Goal: Task Accomplishment & Management: Manage account settings

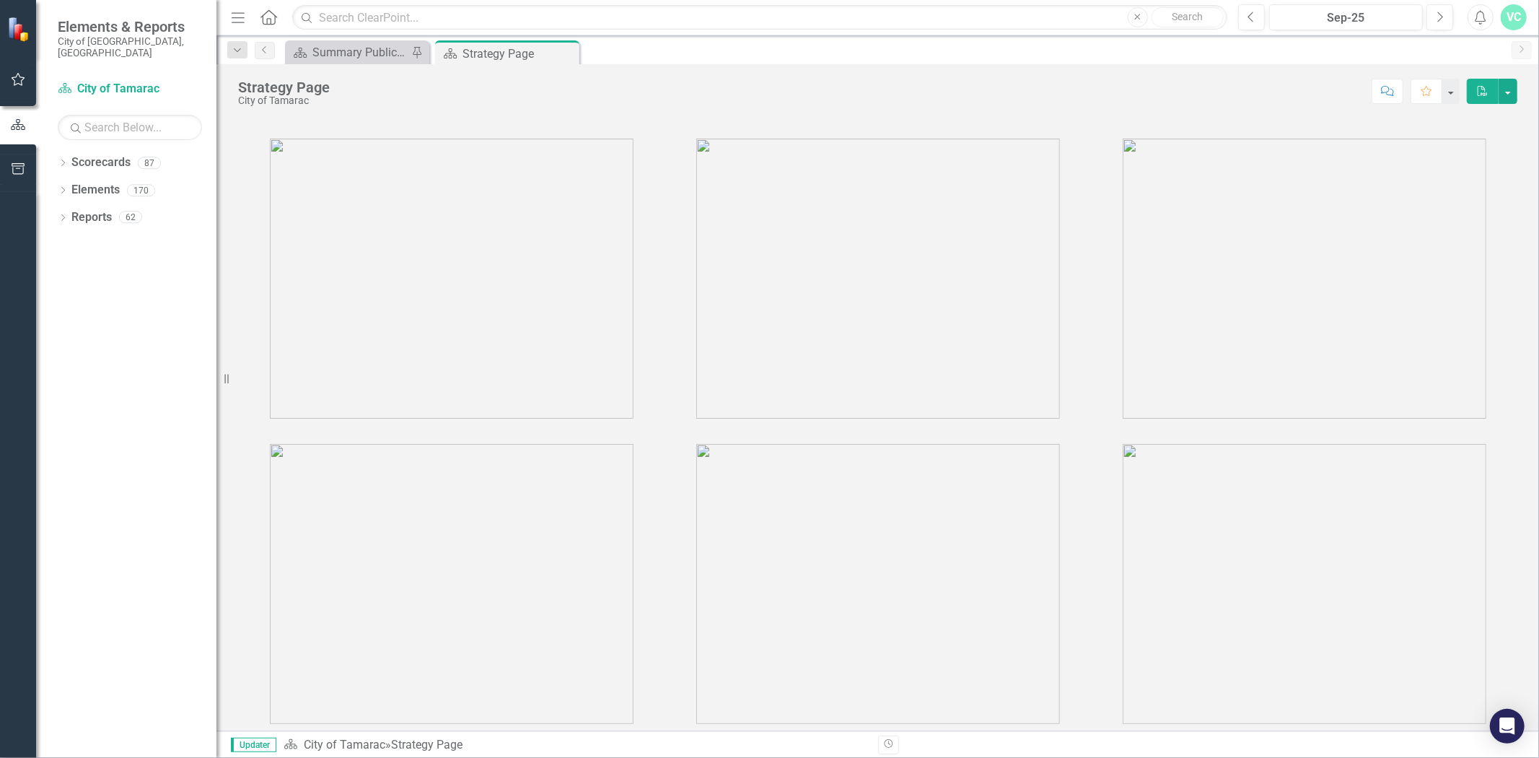
click at [68, 154] on div "Dropdown Scorecards 87" at bounding box center [137, 164] width 159 height 27
click at [65, 160] on icon "Dropdown" at bounding box center [63, 164] width 10 height 8
click at [72, 186] on icon at bounding box center [71, 189] width 4 height 7
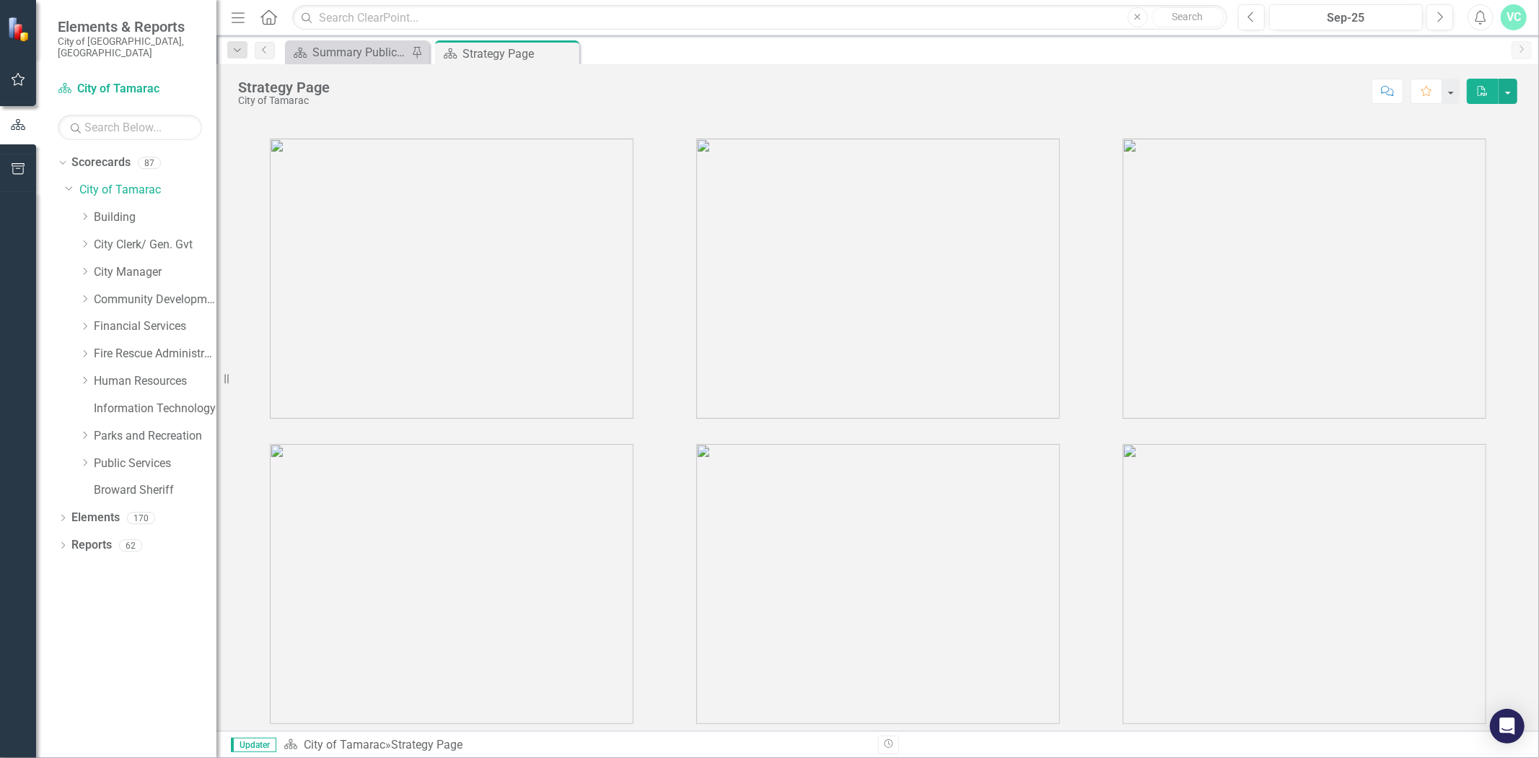
click at [90, 457] on div "Dropdown" at bounding box center [86, 463] width 14 height 12
click at [131, 588] on div "Recycling" at bounding box center [162, 600] width 108 height 24
click at [134, 592] on link "Recycling" at bounding box center [162, 600] width 108 height 17
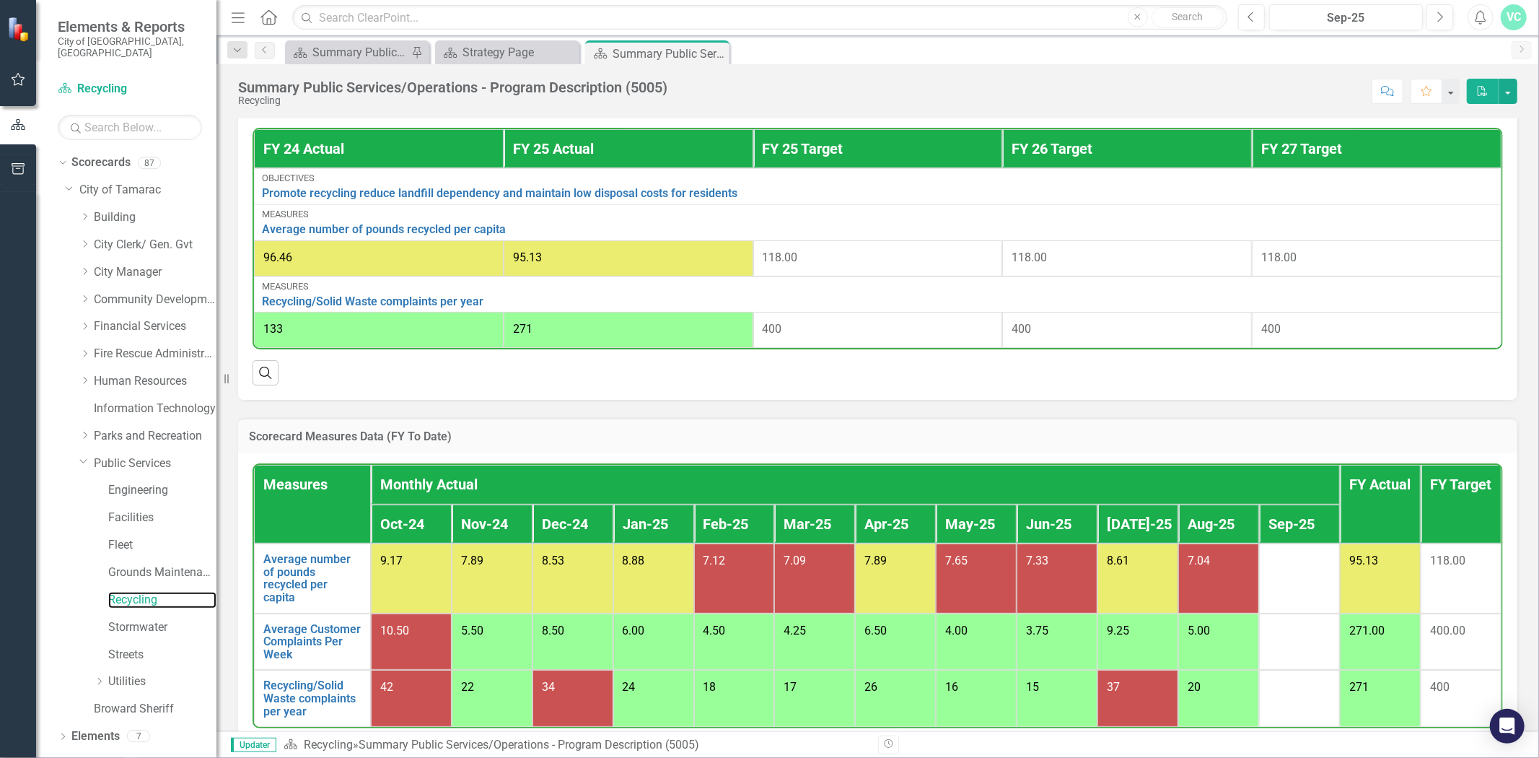
scroll to position [590, 0]
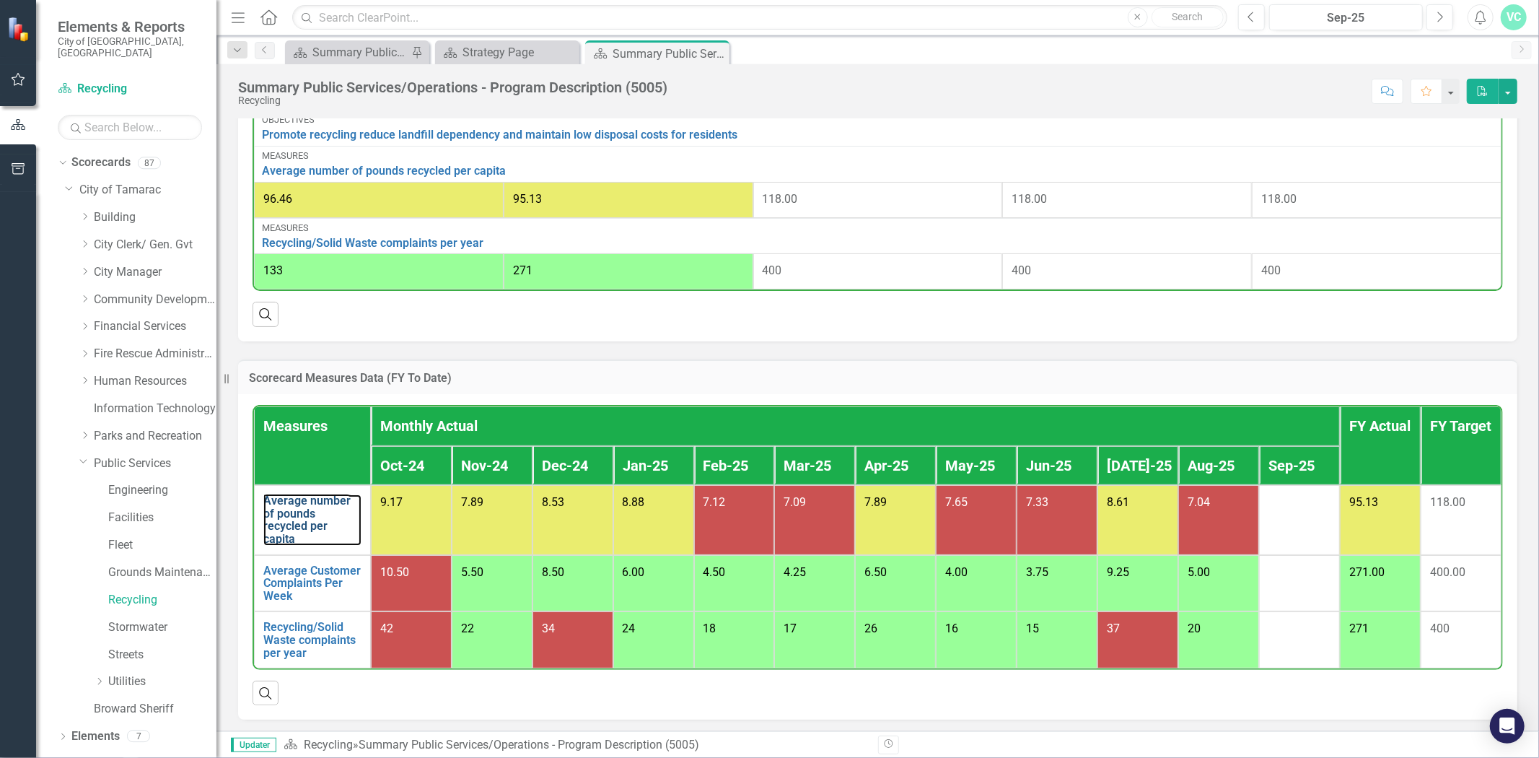
click at [310, 506] on link "Average number of pounds recycled per capita" at bounding box center [312, 519] width 98 height 51
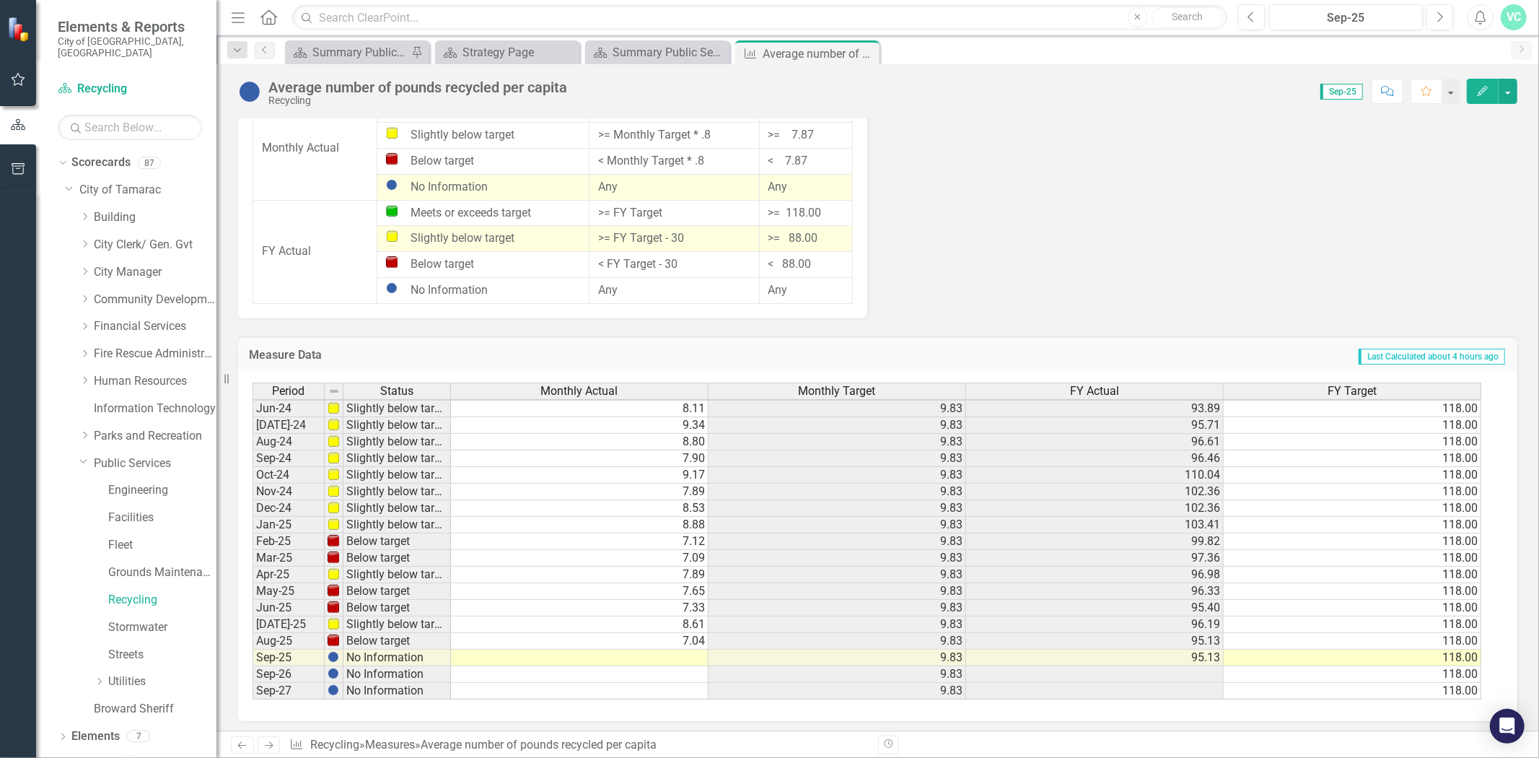
scroll to position [533, 0]
click at [684, 652] on tbody "Mar-23 Below target 6.28 9.83 91.00 118.00 Apr-23 Below target 5.54 9.83 87.50 …" at bounding box center [867, 425] width 1229 height 548
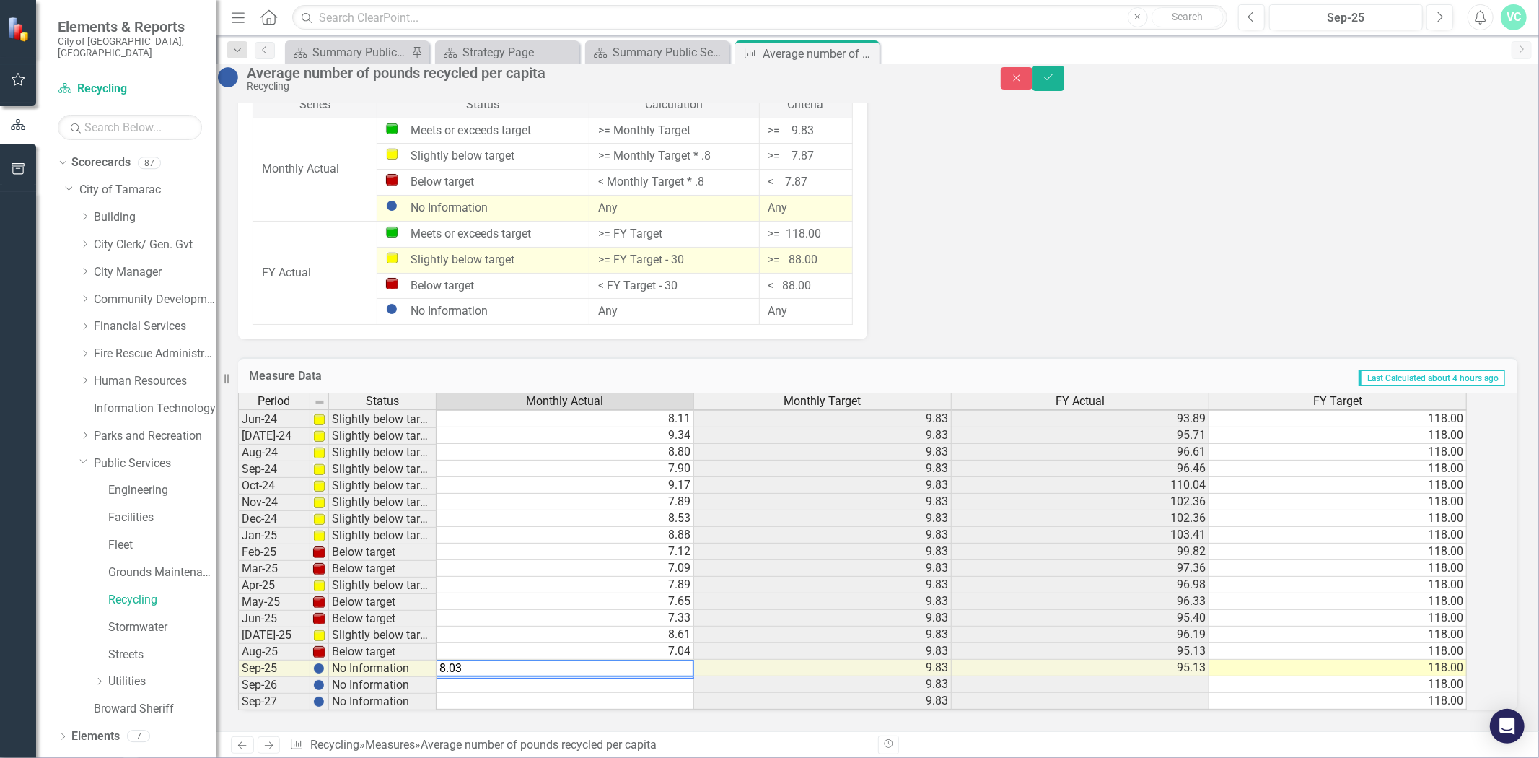
type textarea "8.03"
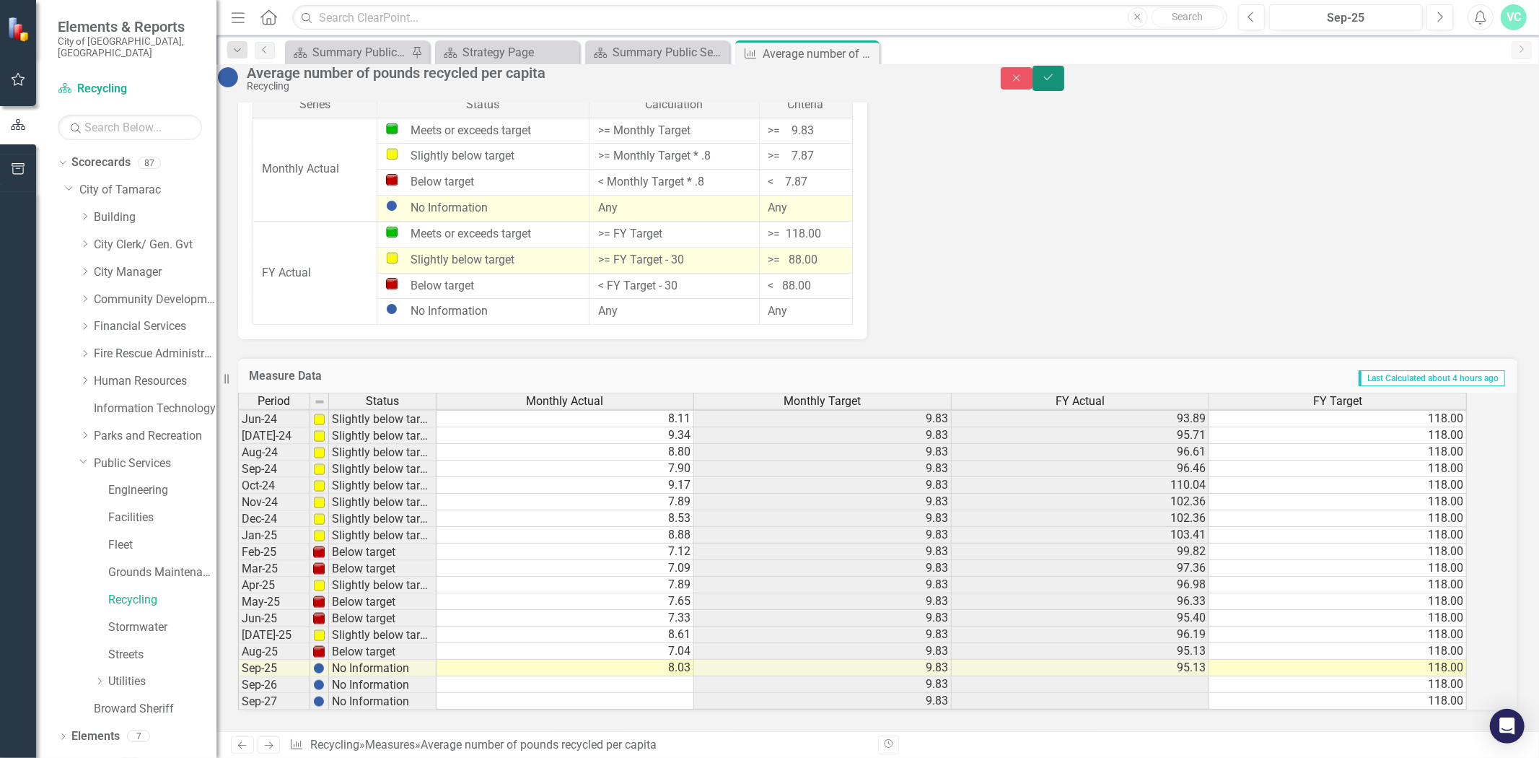
click at [1055, 80] on icon "Save" at bounding box center [1048, 77] width 13 height 10
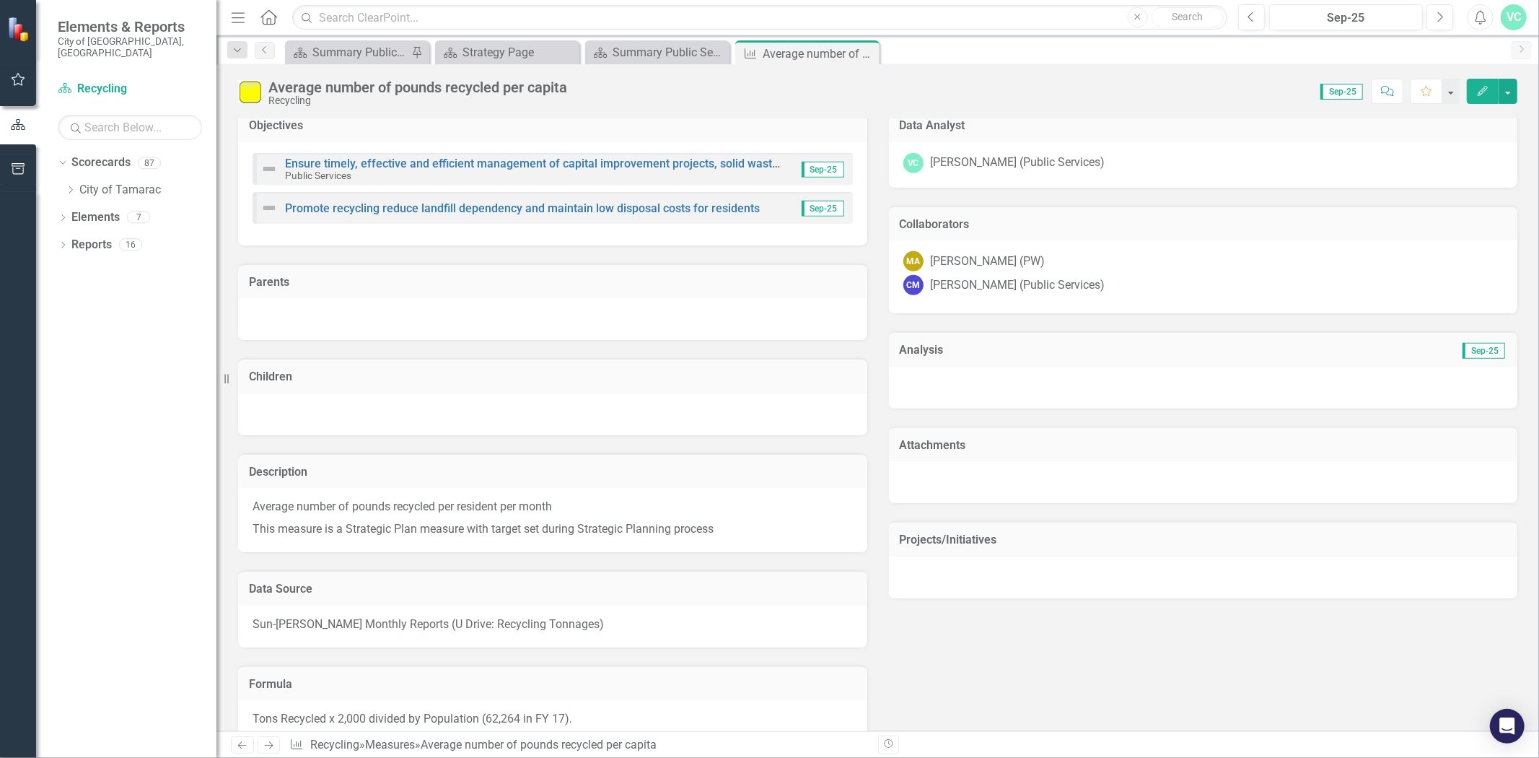
scroll to position [0, 0]
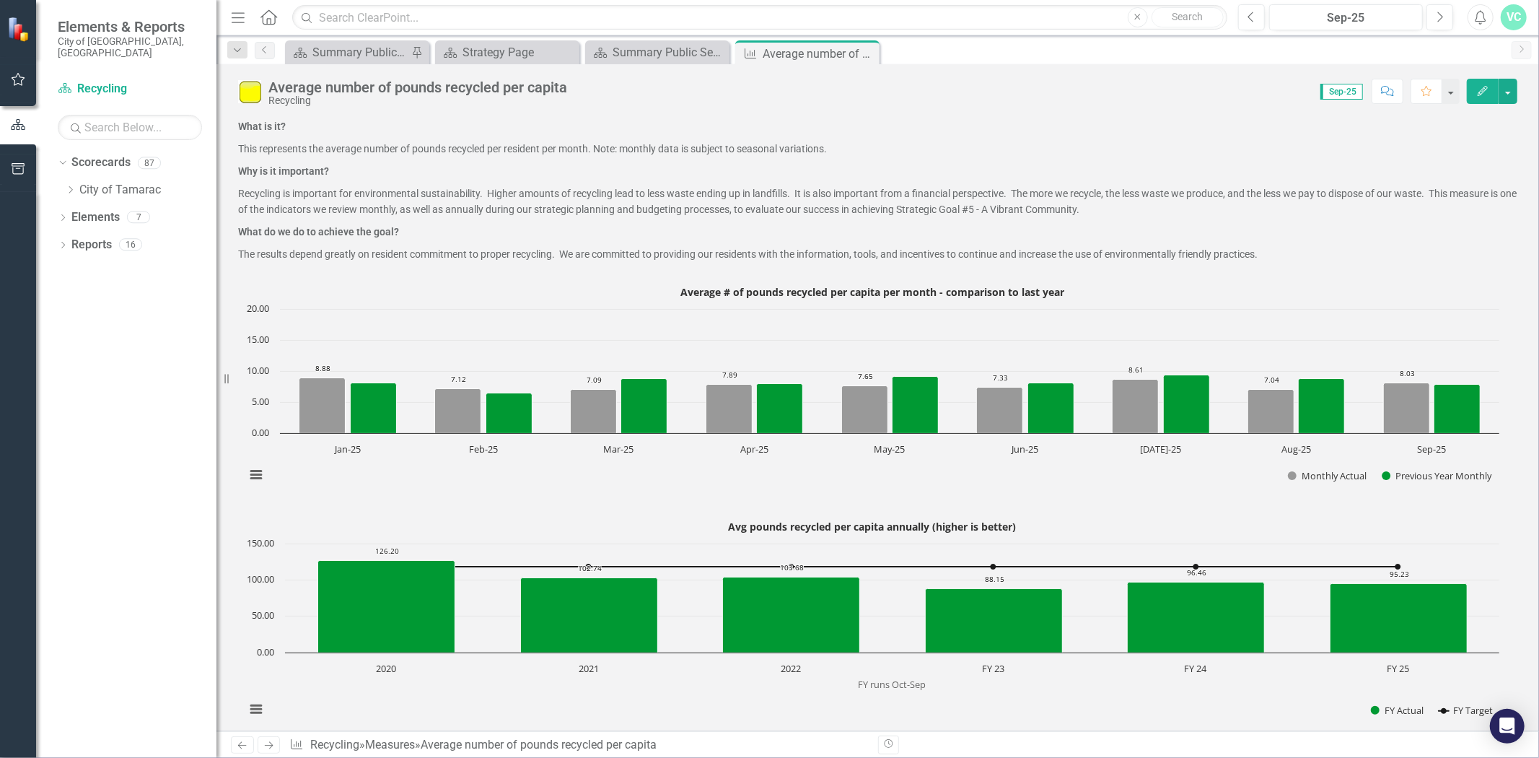
click at [0, 0] on icon "Close" at bounding box center [0, 0] width 0 height 0
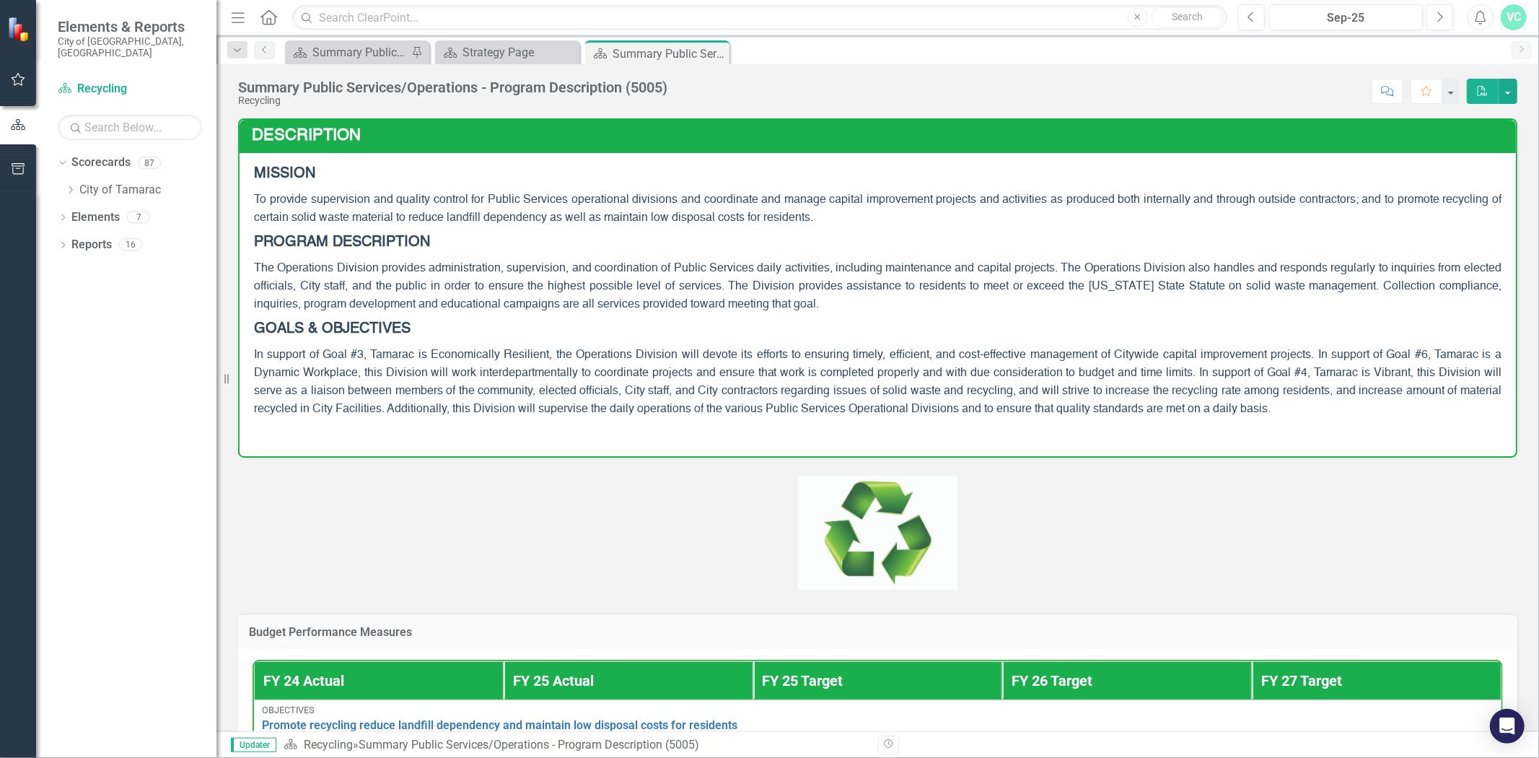
scroll to position [590, 0]
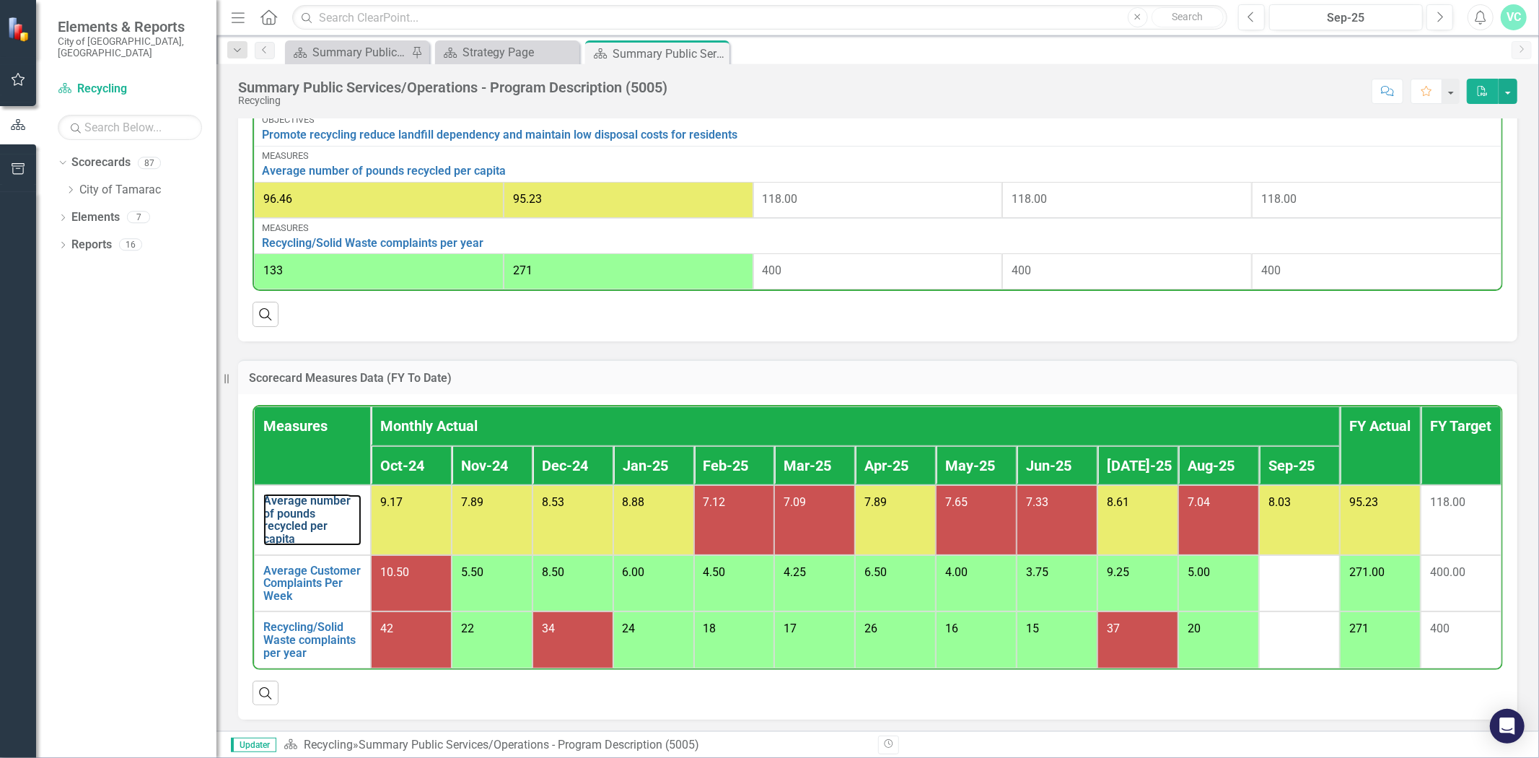
click at [339, 494] on link "Average number of pounds recycled per capita" at bounding box center [312, 519] width 98 height 51
